Goal: Find specific page/section: Find specific page/section

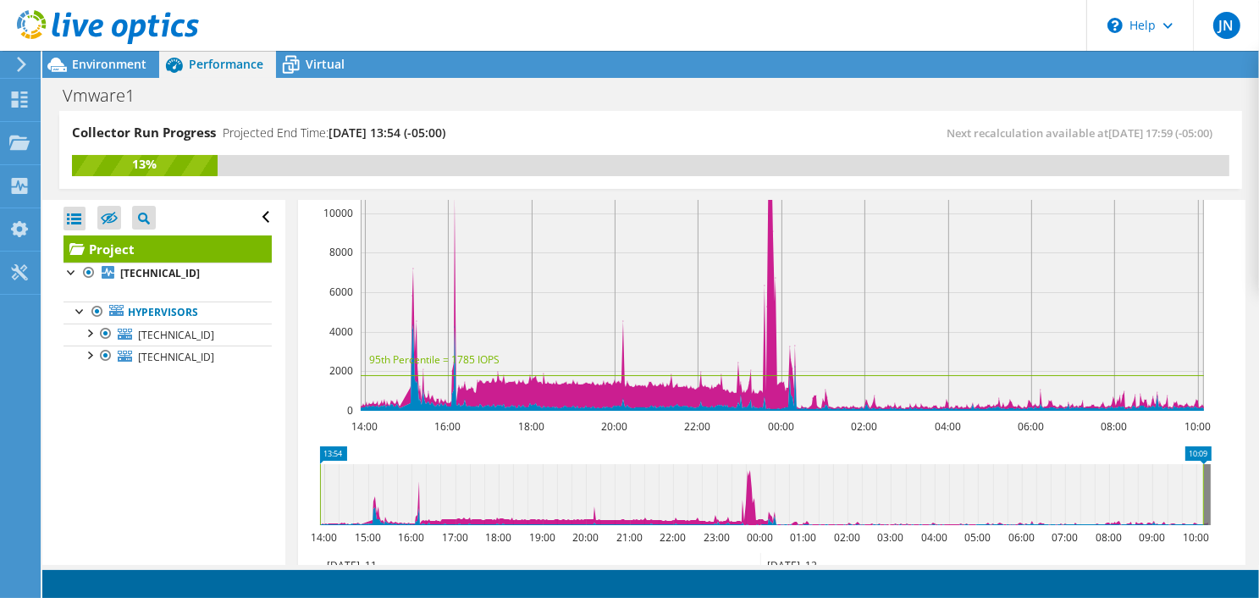
scroll to position [500, 0]
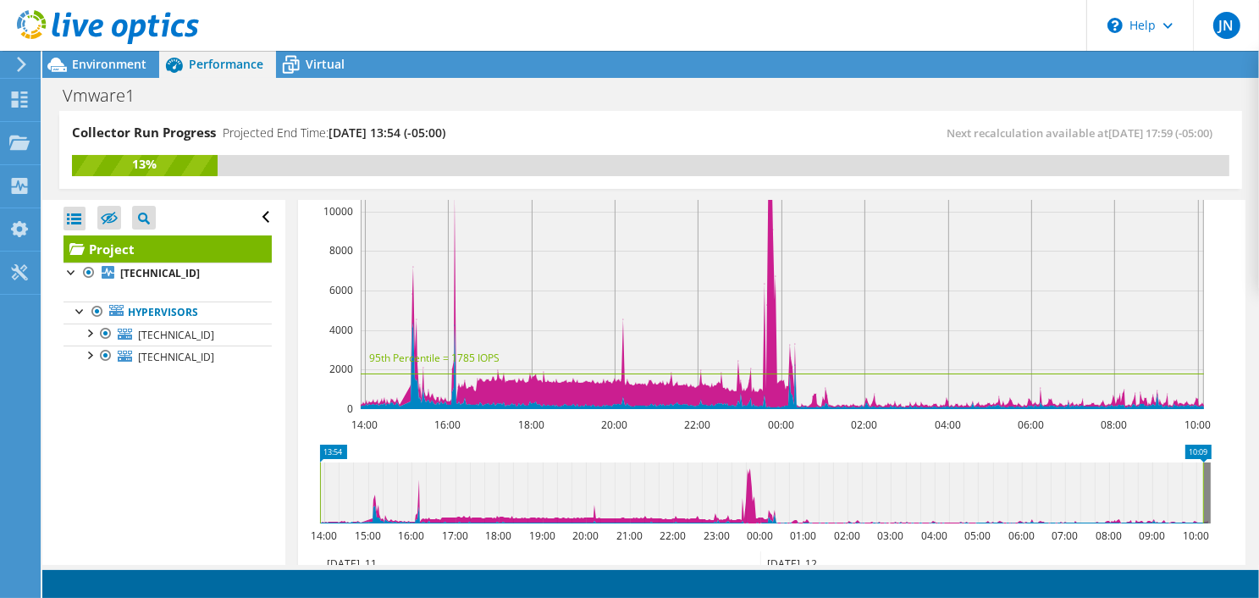
click at [192, 441] on div "Open All Close All Hide Excluded Nodes Project Tree Filter" at bounding box center [163, 382] width 242 height 365
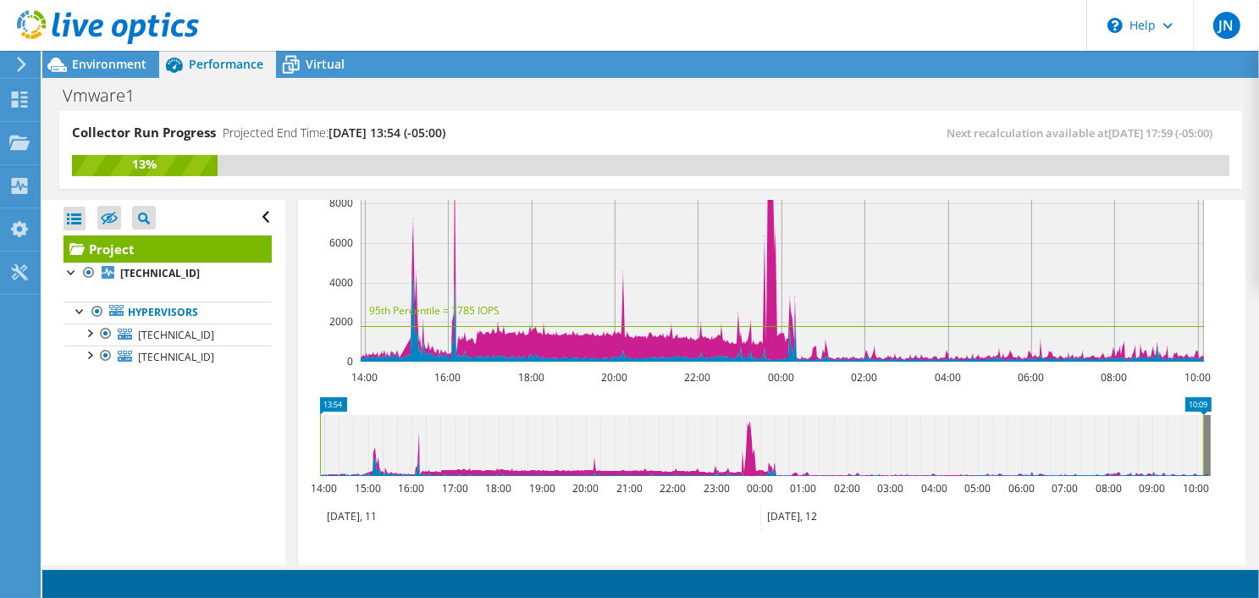
scroll to position [548, 0]
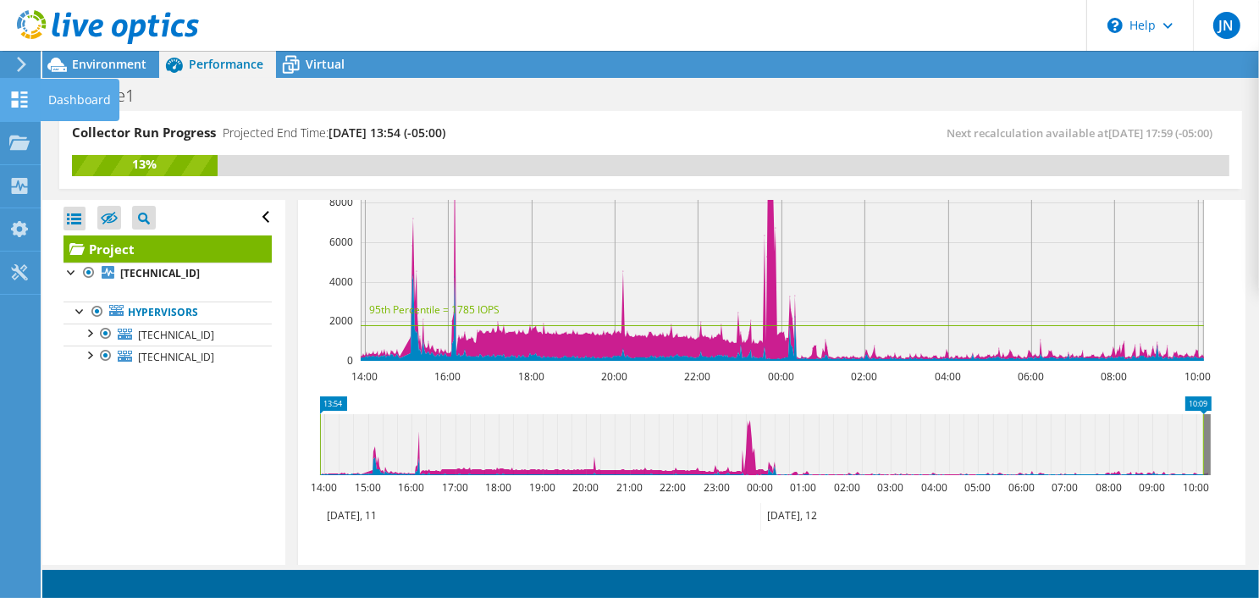
click at [19, 92] on icon at bounding box center [19, 99] width 20 height 16
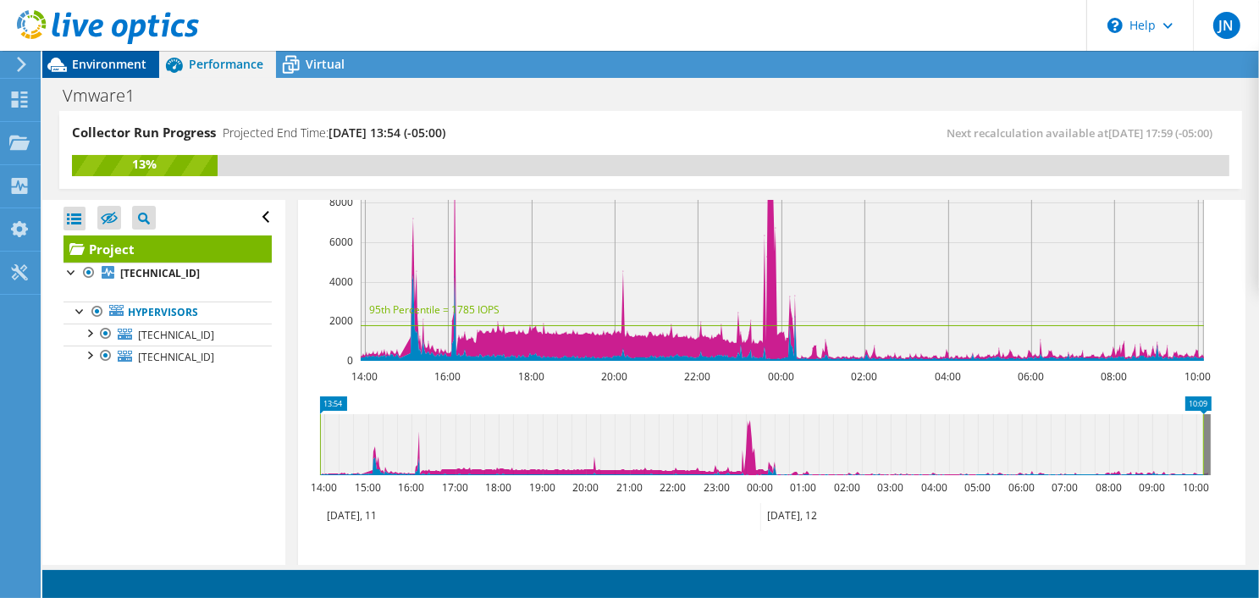
click at [104, 64] on span "Environment" at bounding box center [109, 64] width 75 height 16
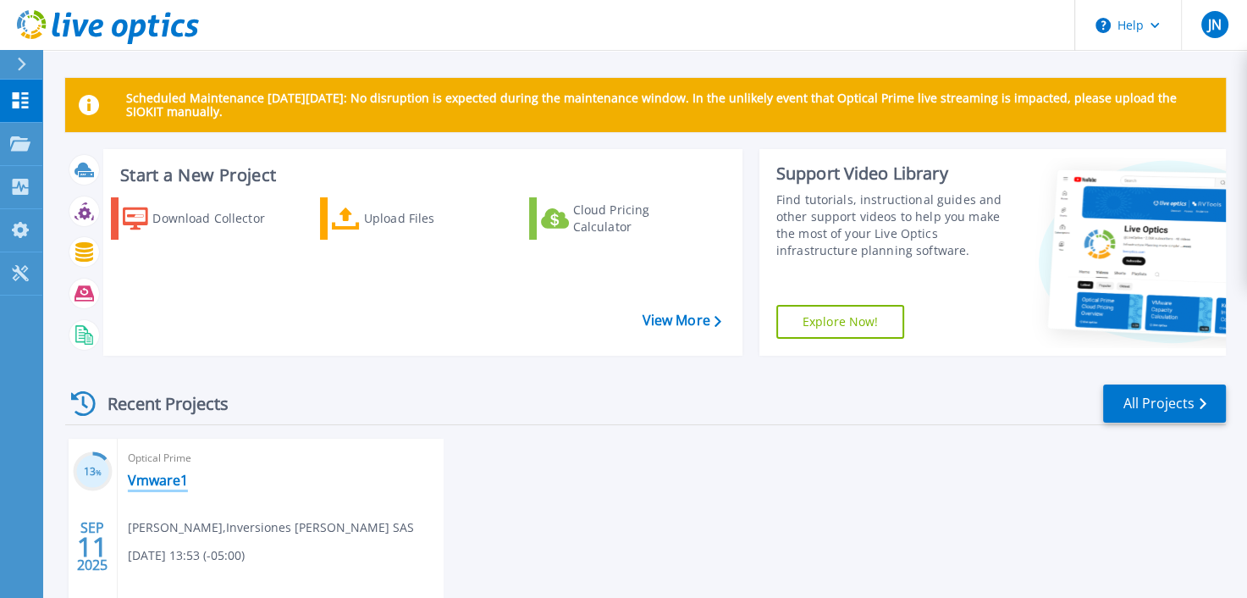
click at [151, 483] on link "Vmware1" at bounding box center [158, 480] width 60 height 17
